Goal: Task Accomplishment & Management: Manage account settings

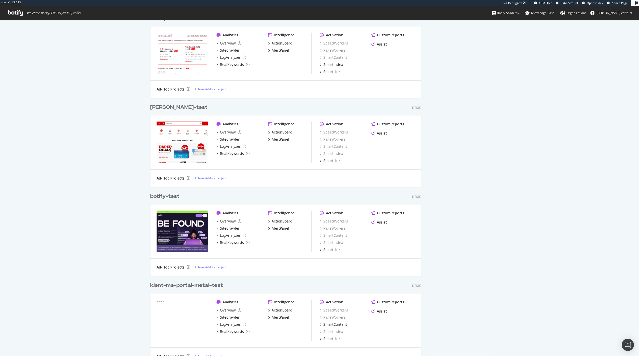
scroll to position [216, 0]
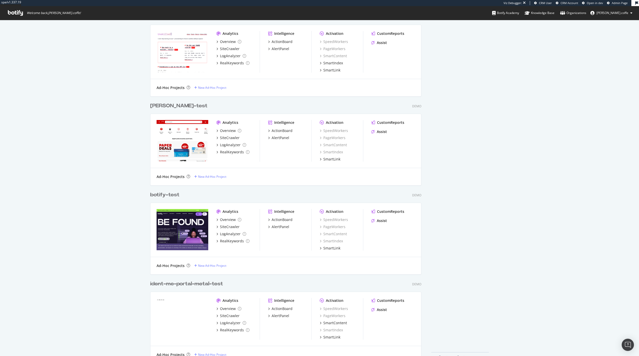
click at [167, 106] on div "lucien-test" at bounding box center [178, 105] width 57 height 7
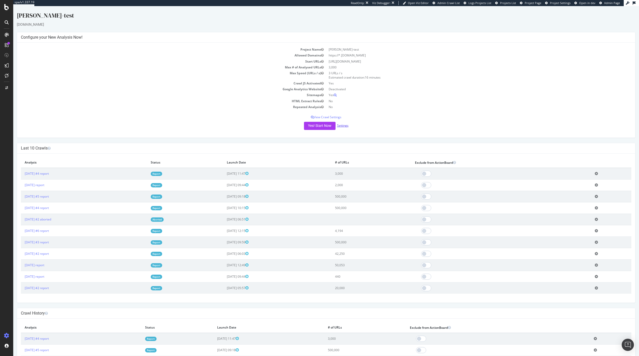
click at [342, 126] on link "Settings" at bounding box center [342, 125] width 11 height 4
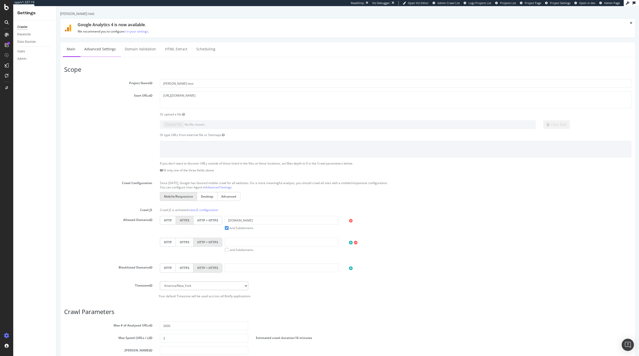
click at [96, 47] on link "Advanced Settings" at bounding box center [99, 49] width 39 height 14
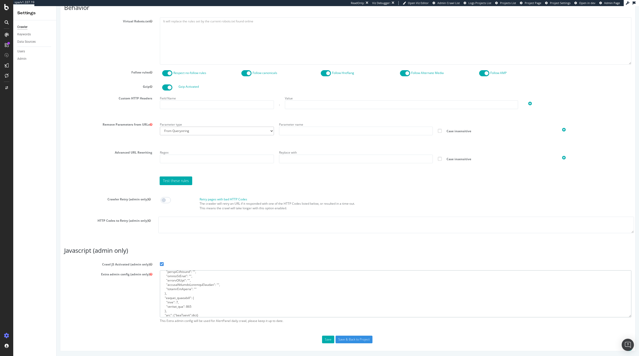
scroll to position [196, 0]
drag, startPoint x: 202, startPoint y: 308, endPoint x: 166, endPoint y: 306, distance: 35.7
click at [166, 306] on textarea at bounding box center [395, 294] width 471 height 47
type textarea "{ "flags": [ "cube" ], "beta": { "pap_mini_rules": [ "++ *content.syndigo.com/*…"
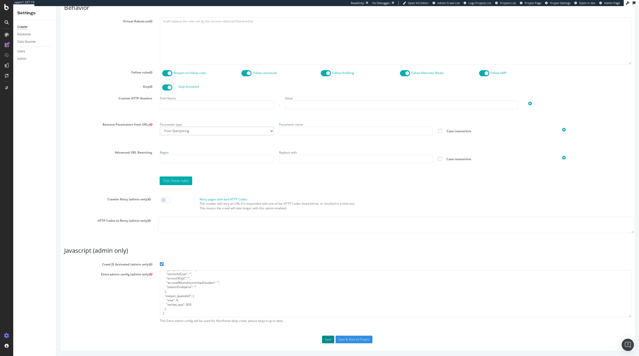
click at [327, 341] on button "Save" at bounding box center [328, 340] width 12 height 8
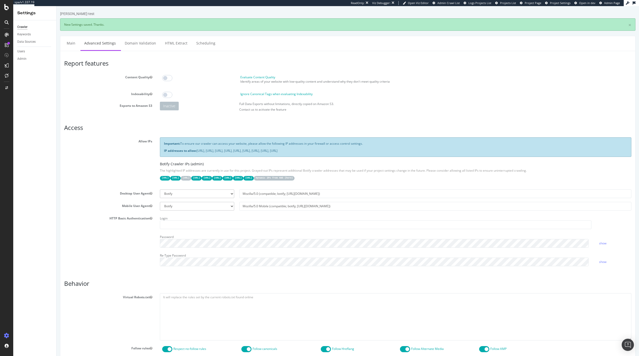
scroll to position [0, 0]
click at [532, 2] on span "Project Page" at bounding box center [532, 3] width 17 height 4
click at [69, 44] on link "Main" at bounding box center [71, 43] width 16 height 14
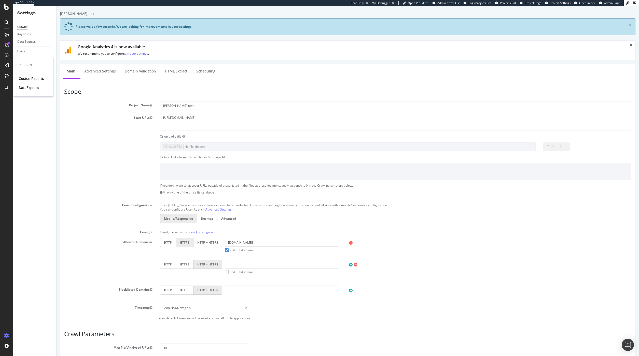
drag, startPoint x: 108, startPoint y: 122, endPoint x: 92, endPoint y: 120, distance: 15.9
click at [108, 122] on div "Start URLs https://www.staples.com/" at bounding box center [347, 122] width 575 height 17
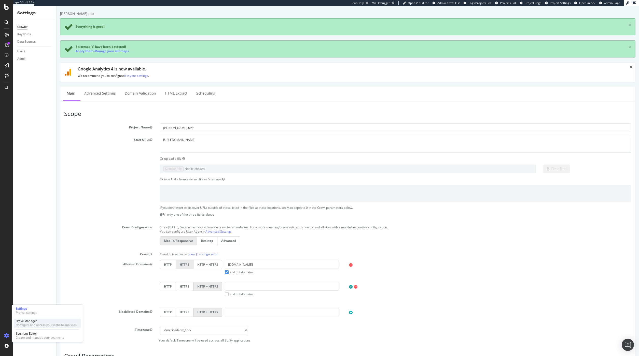
click at [37, 322] on div "Crawl Manager" at bounding box center [46, 321] width 61 height 4
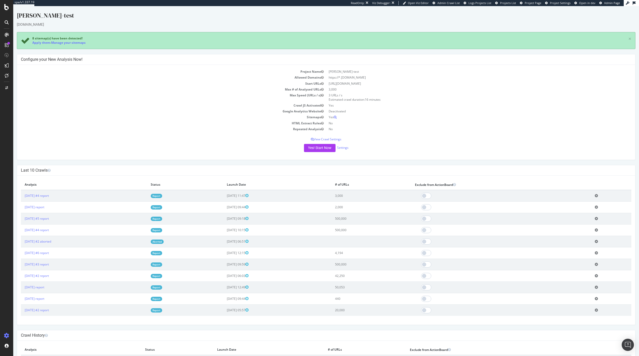
click at [279, 149] on div "Yes! Start Now Settings" at bounding box center [326, 148] width 610 height 8
click at [322, 149] on button "Yes! Start Now" at bounding box center [320, 148] width 32 height 8
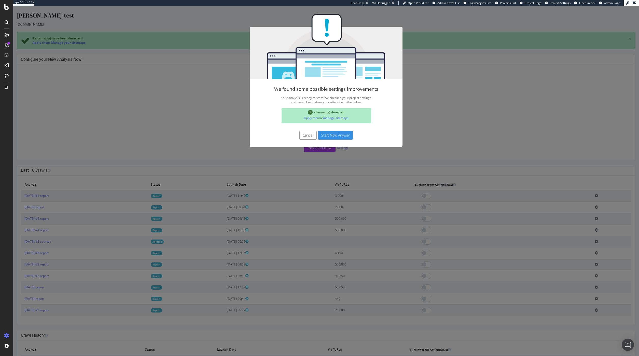
click at [327, 136] on button "Start Now Anyway" at bounding box center [335, 135] width 35 height 9
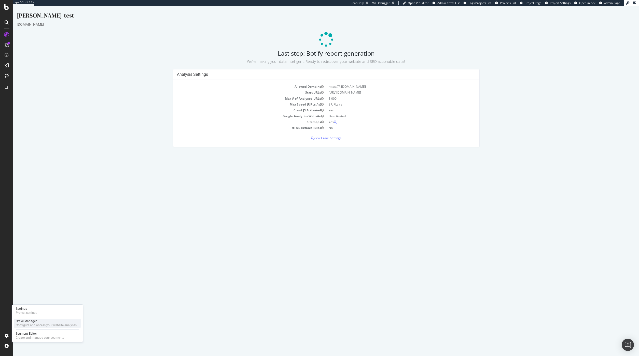
click at [41, 322] on div "Crawl Manager" at bounding box center [46, 321] width 61 height 4
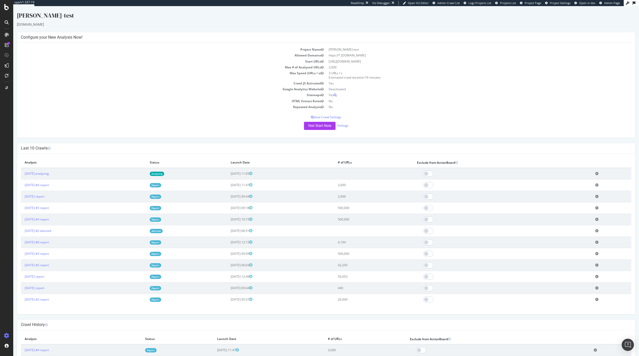
click at [598, 173] on icon at bounding box center [596, 174] width 3 height 4
click at [580, 192] on ul "Add name Delete analysis" at bounding box center [578, 185] width 41 height 16
click at [342, 126] on link "Settings" at bounding box center [342, 125] width 11 height 4
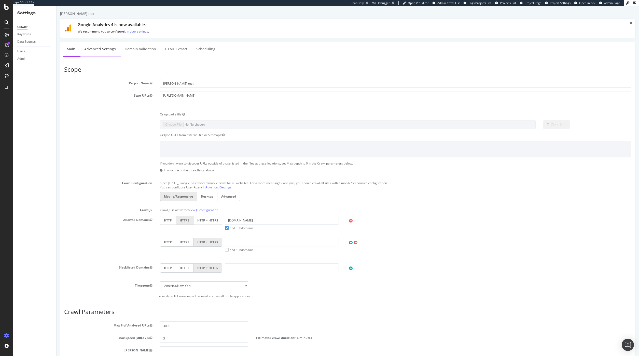
click at [106, 48] on link "Advanced Settings" at bounding box center [99, 49] width 39 height 14
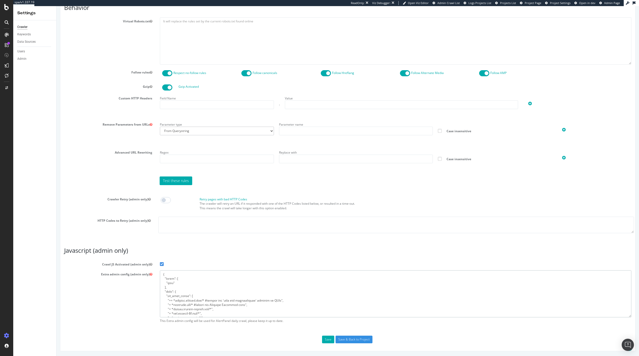
scroll to position [192, 0]
click at [177, 308] on textarea at bounding box center [395, 294] width 471 height 47
paste textarea "instance_type"
click at [163, 313] on textarea at bounding box center [395, 294] width 471 height 47
click at [192, 314] on textarea at bounding box center [395, 294] width 471 height 47
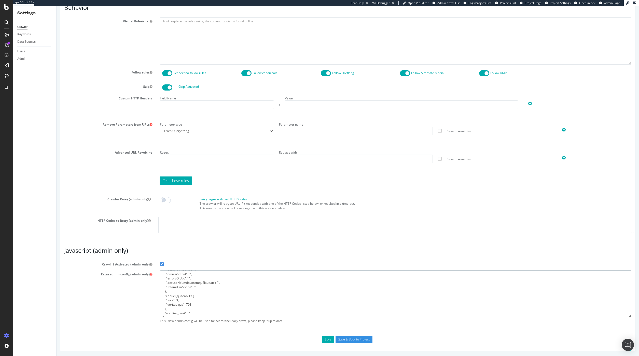
paste textarea "t4g.small"
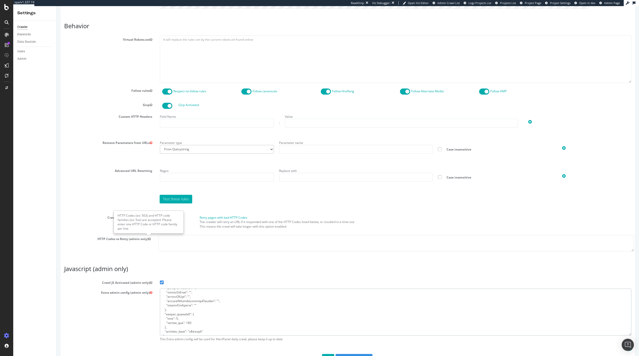
scroll to position [259, 0]
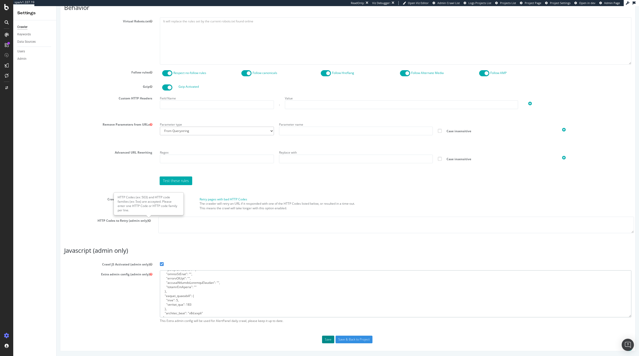
type textarea "{ "flags": [ "cube" ], "beta": { "pap_mini_rules": [ "++ *content.syndigo.com/*…"
click at [328, 342] on button "Save" at bounding box center [328, 340] width 12 height 8
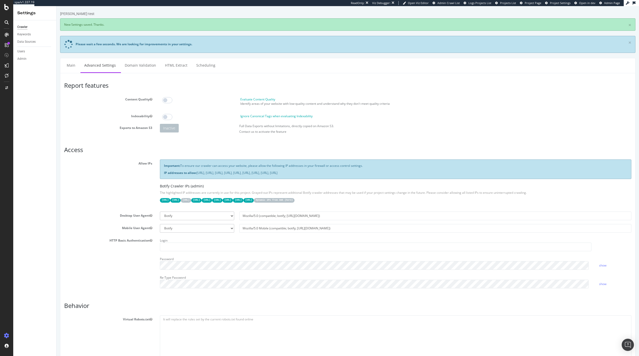
scroll to position [0, 0]
click at [74, 69] on link "Main" at bounding box center [71, 65] width 16 height 14
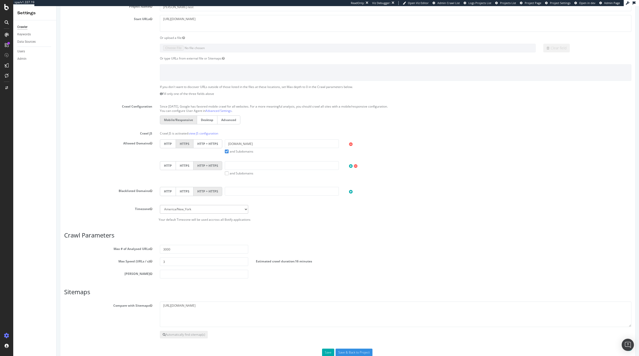
scroll to position [112, 0]
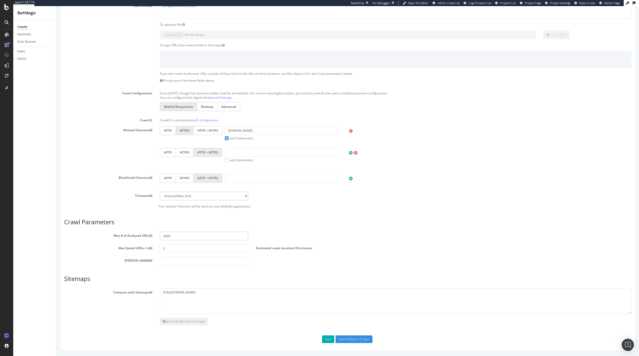
click at [175, 238] on input "3000" at bounding box center [204, 236] width 88 height 9
type input "300"
click at [329, 339] on button "Save" at bounding box center [328, 340] width 12 height 8
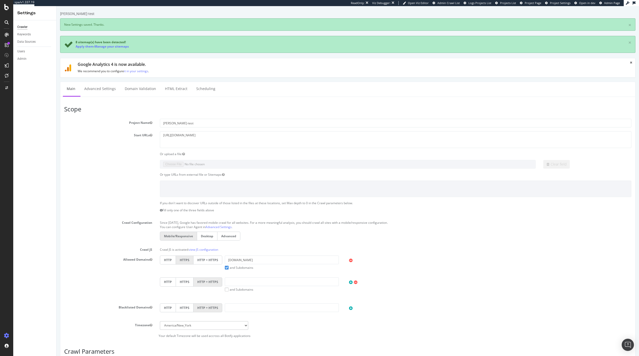
scroll to position [0, 0]
click at [25, 326] on div "Configure and access your website analyses" at bounding box center [46, 325] width 61 height 4
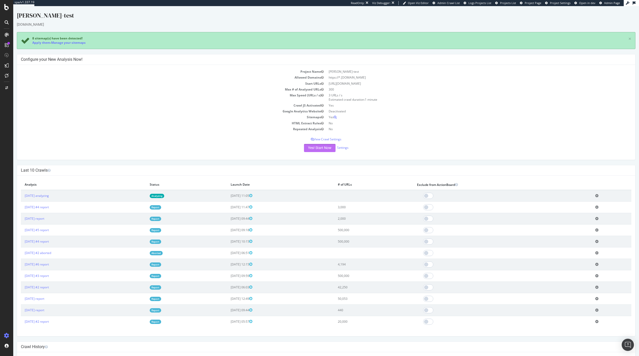
click at [321, 148] on button "Yes! Start Now" at bounding box center [320, 148] width 32 height 8
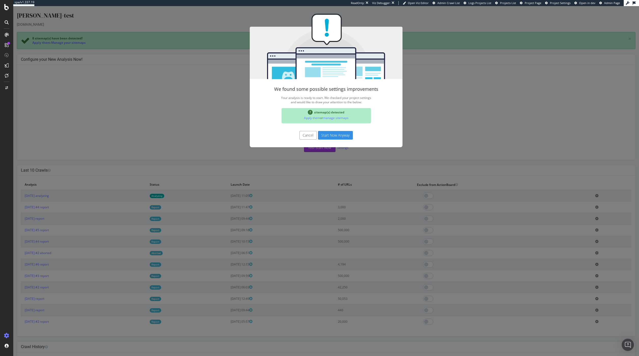
click at [330, 134] on button "Start Now Anyway" at bounding box center [335, 135] width 35 height 9
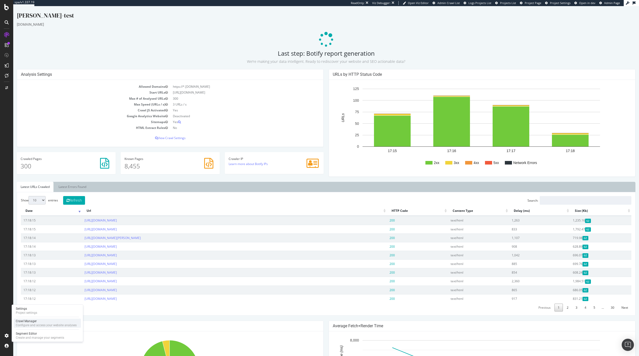
click at [33, 320] on div "Crawl Manager" at bounding box center [46, 321] width 61 height 4
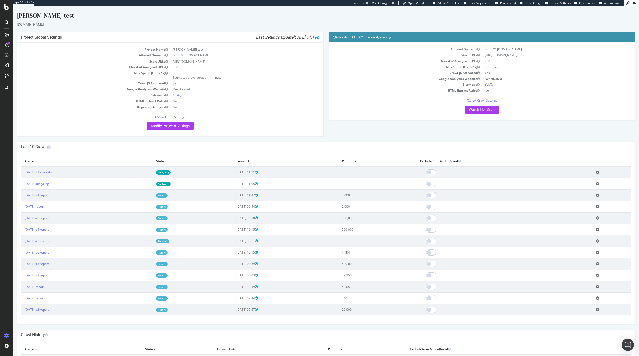
click at [597, 185] on icon at bounding box center [596, 184] width 3 height 4
click at [589, 200] on link "Delete analysis" at bounding box center [578, 198] width 41 height 7
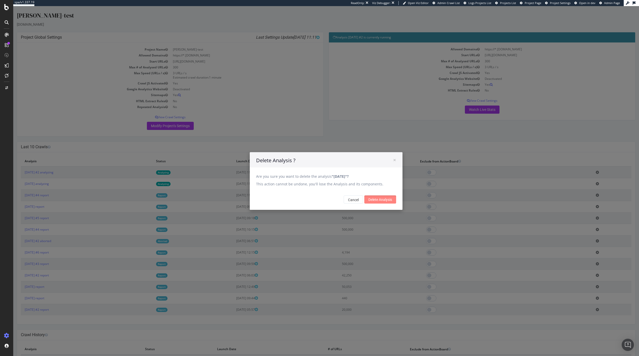
click at [383, 200] on input "Delete Analysis" at bounding box center [380, 200] width 32 height 8
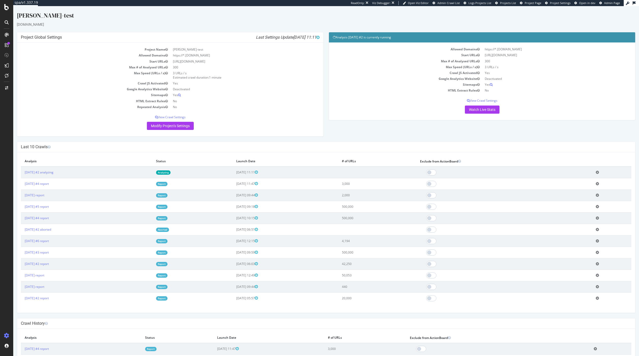
click at [597, 174] on icon at bounding box center [596, 172] width 3 height 4
click at [587, 188] on link "Delete analysis" at bounding box center [578, 186] width 41 height 7
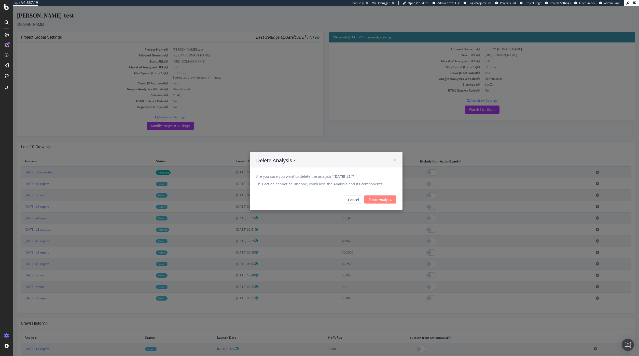
click at [385, 197] on input "Delete Analysis" at bounding box center [380, 200] width 32 height 8
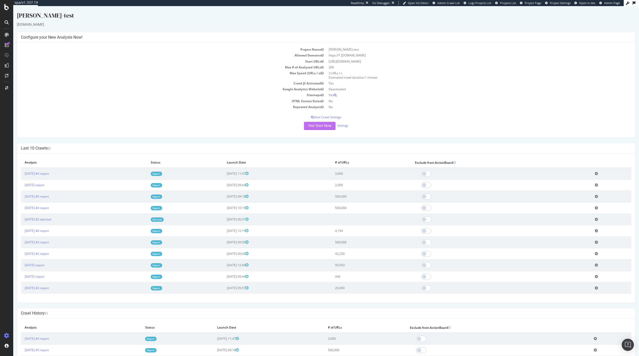
click at [319, 126] on button "Yes! Start Now" at bounding box center [320, 126] width 32 height 8
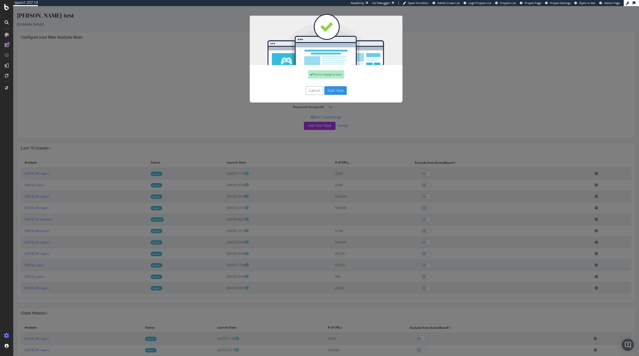
click at [338, 92] on button "Start Now" at bounding box center [335, 90] width 22 height 9
